Goal: Use online tool/utility: Utilize a website feature to perform a specific function

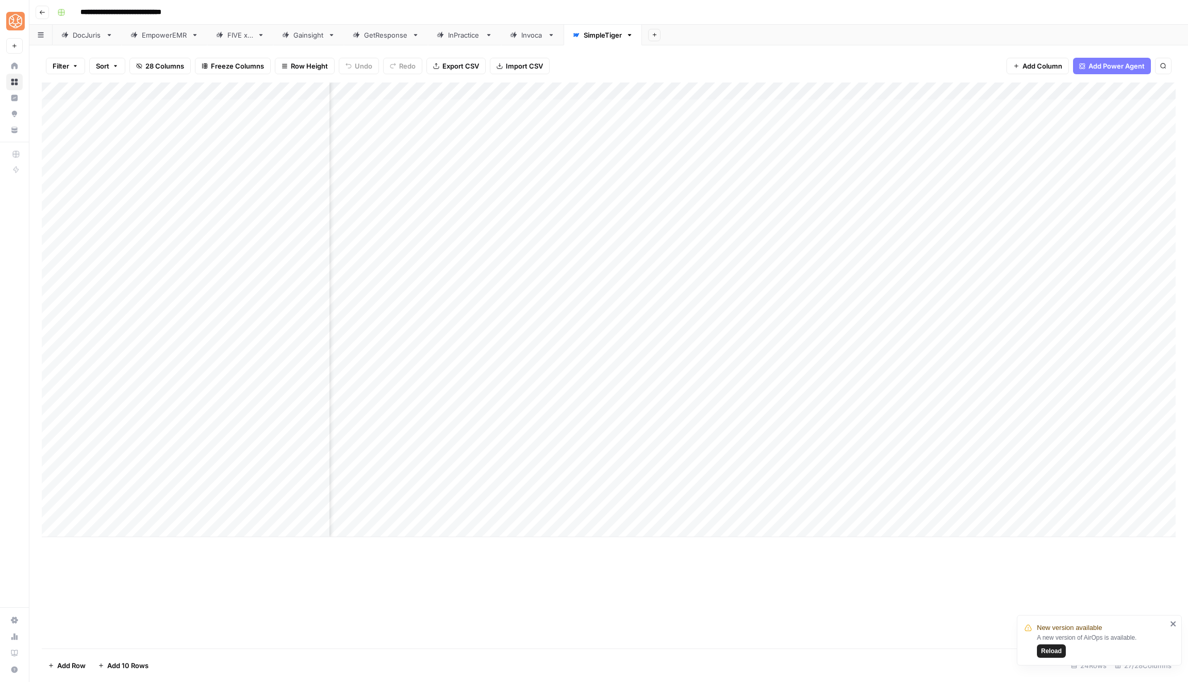
scroll to position [0, 265]
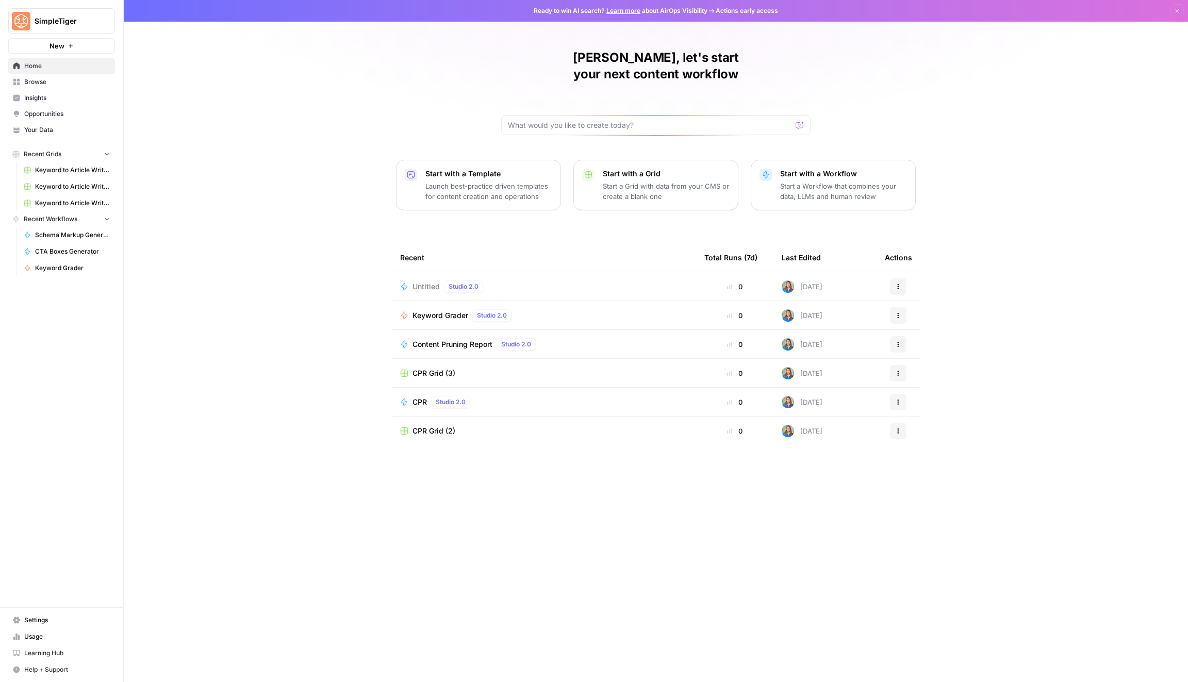
click at [442, 310] on span "Keyword Grader" at bounding box center [441, 315] width 56 height 10
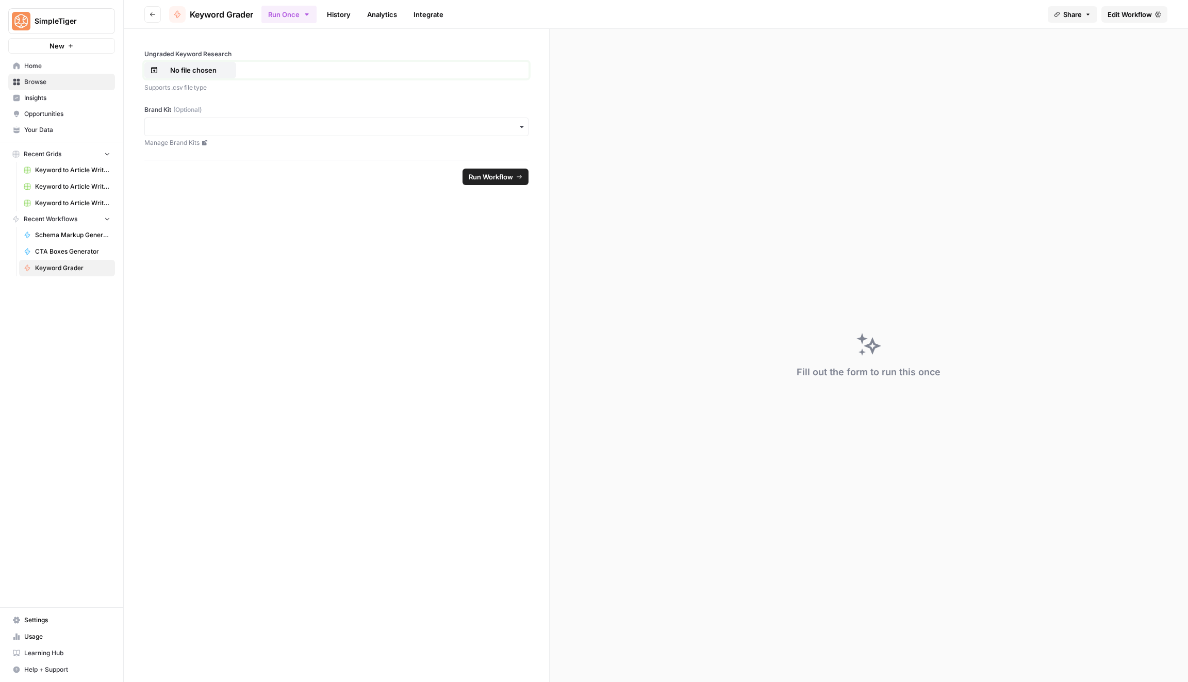
click at [213, 71] on p "No file chosen" at bounding box center [193, 70] width 66 height 10
click at [404, 131] on div "button" at bounding box center [336, 127] width 384 height 19
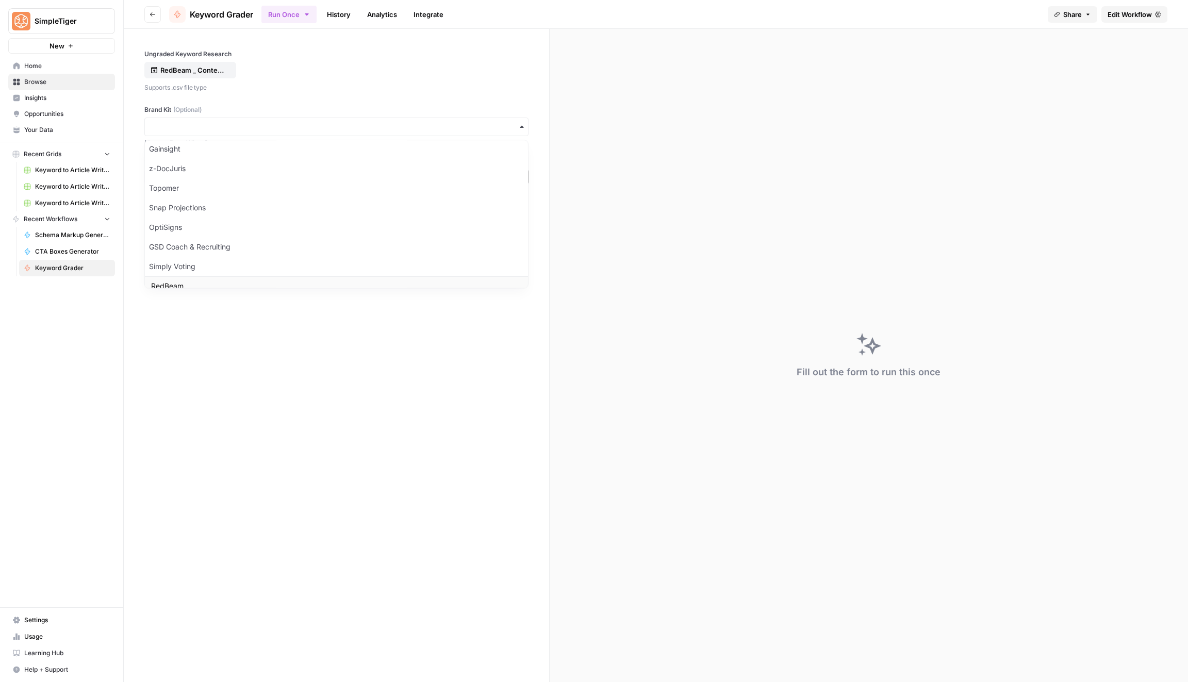
click at [397, 284] on div "RedBeam" at bounding box center [336, 286] width 383 height 20
click at [1137, 8] on link "Edit Workflow" at bounding box center [1134, 14] width 66 height 17
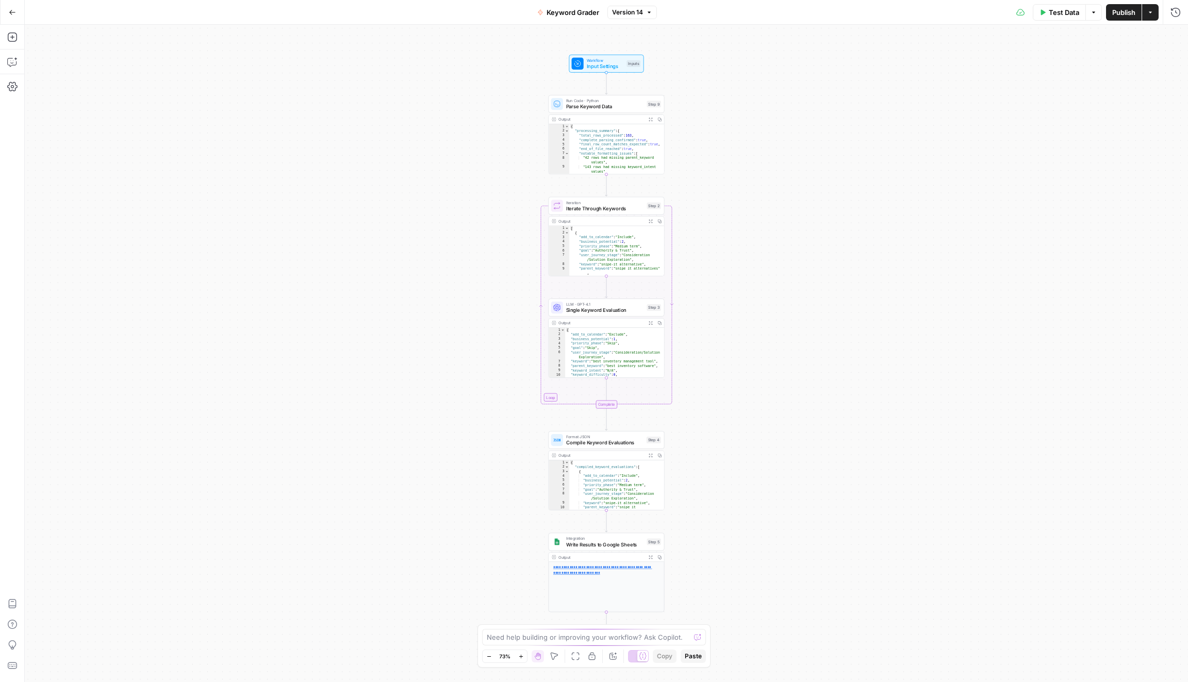
click at [1053, 17] on span "Test Data" at bounding box center [1064, 12] width 30 height 10
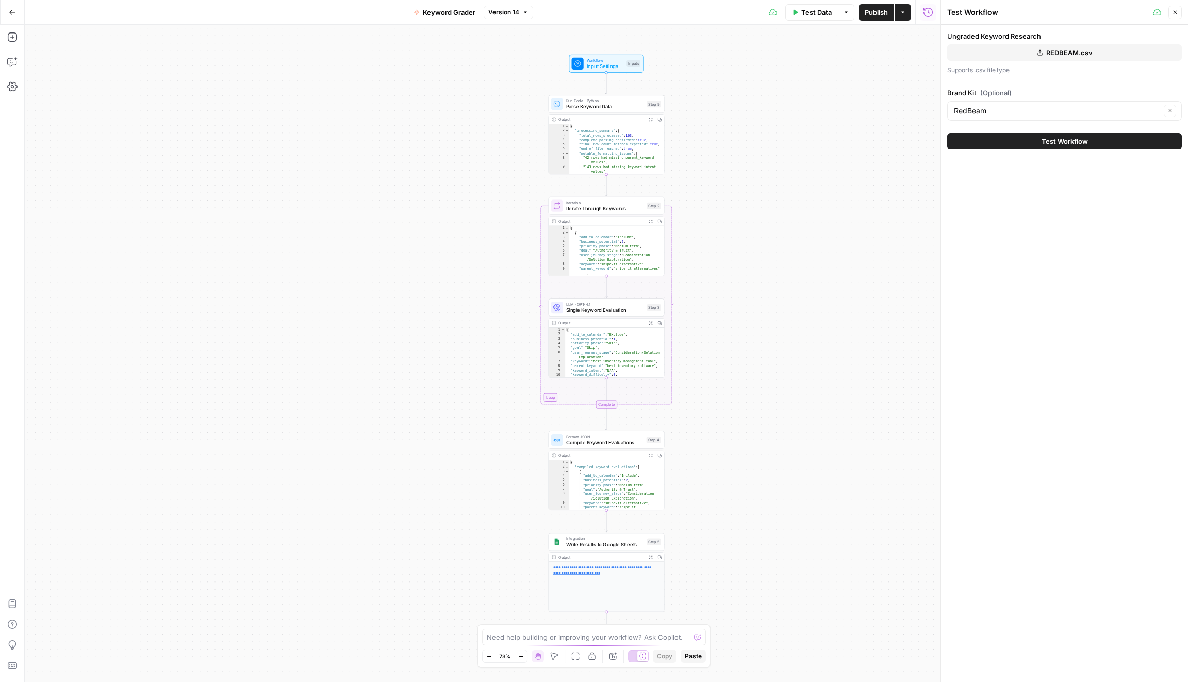
click at [1014, 53] on button "REDBEAM.csv" at bounding box center [1064, 52] width 235 height 17
click at [1075, 58] on button "REDBEAM.csv" at bounding box center [1064, 52] width 235 height 17
click at [1047, 148] on button "Test Workflow" at bounding box center [1064, 141] width 235 height 17
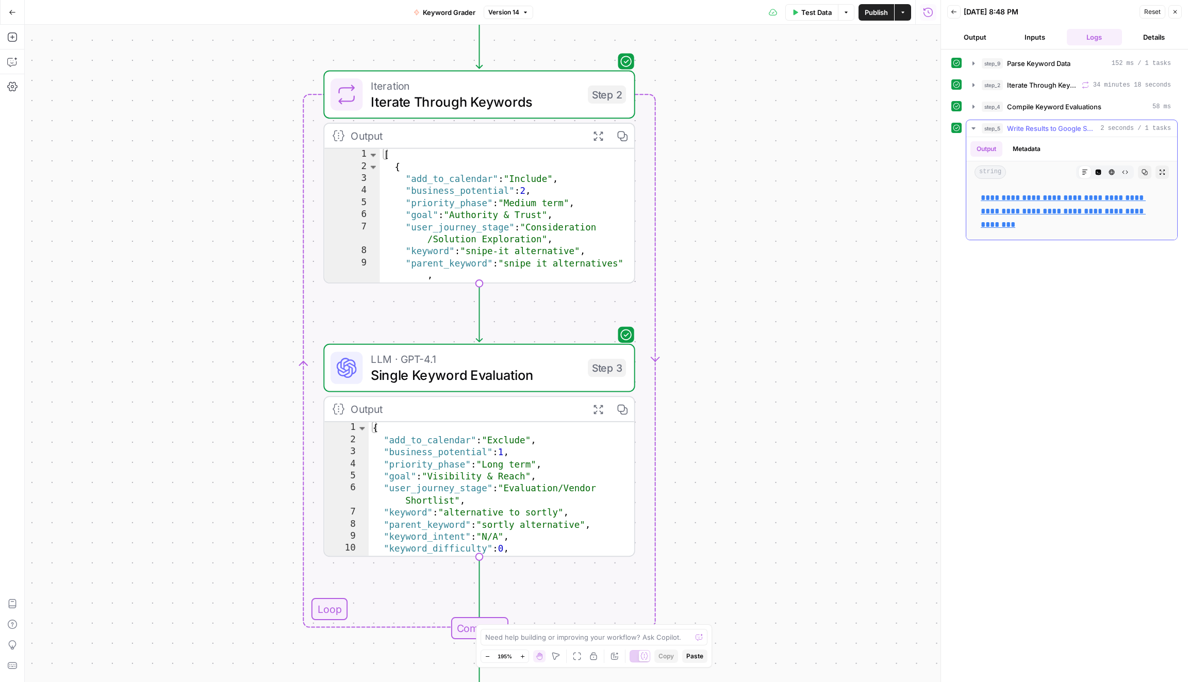
click at [1009, 211] on link "**********" at bounding box center [1063, 211] width 165 height 35
